Goal: Task Accomplishment & Management: Use online tool/utility

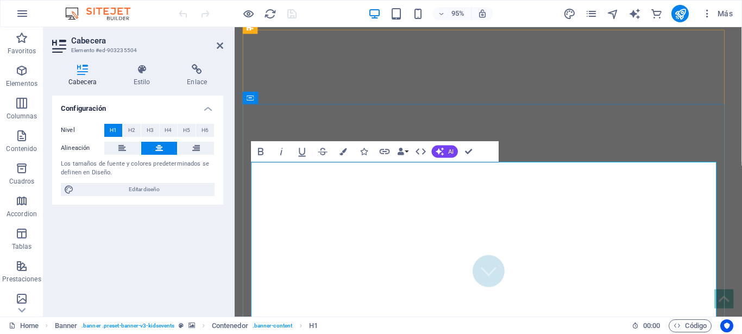
scroll to position [55, 0]
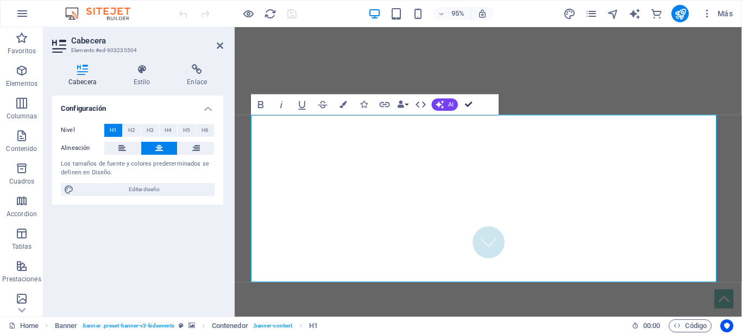
drag, startPoint x: 466, startPoint y: 107, endPoint x: 479, endPoint y: 97, distance: 15.9
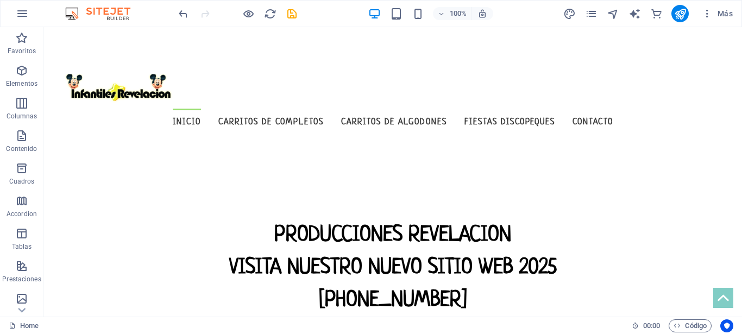
scroll to position [216, 0]
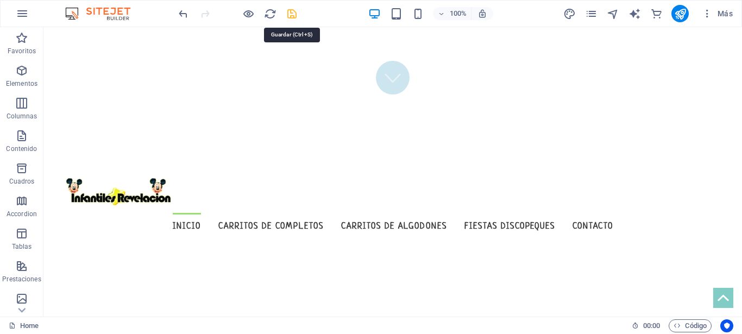
click at [290, 9] on icon "save" at bounding box center [292, 14] width 13 height 13
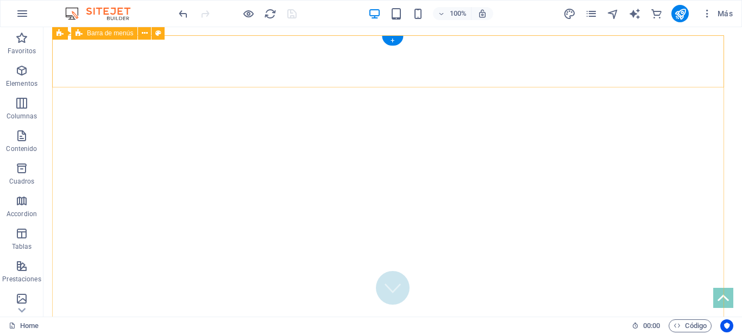
scroll to position [0, 0]
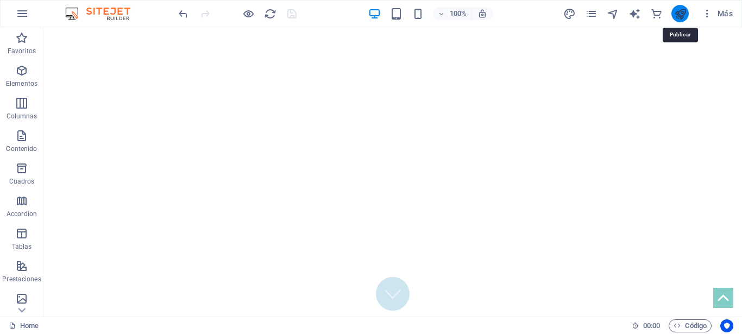
click at [683, 12] on icon "publish" at bounding box center [681, 14] width 13 height 13
